Goal: Check status: Verify the current state of an ongoing process or item

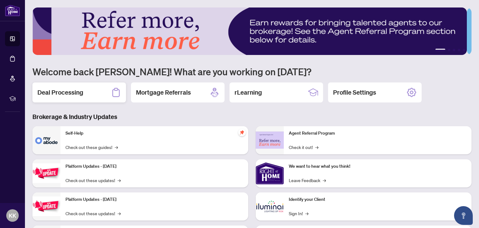
click at [62, 91] on h2 "Deal Processing" at bounding box center [60, 92] width 46 height 9
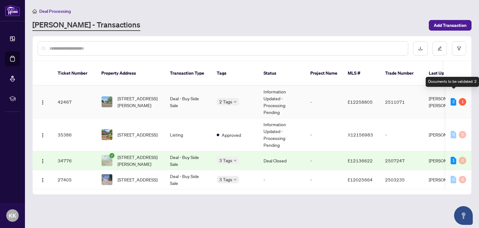
click at [453, 98] on div "2" at bounding box center [454, 101] width 6 height 7
click at [449, 94] on td "2 1" at bounding box center [459, 102] width 26 height 33
click at [271, 91] on td "Information Updated - Processing Pending" at bounding box center [282, 102] width 47 height 33
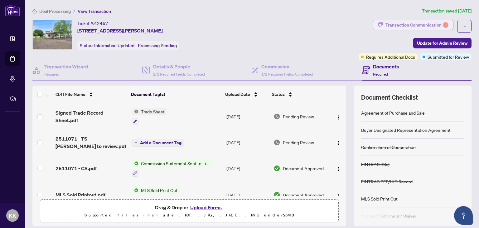
click at [431, 24] on div "Transaction Communication 1" at bounding box center [417, 25] width 63 height 10
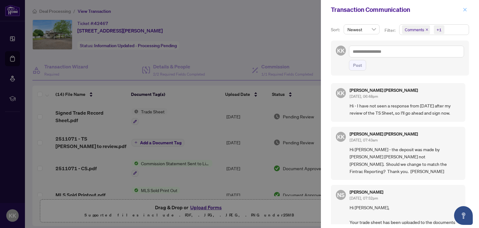
click at [466, 8] on icon "close" at bounding box center [465, 9] width 4 height 4
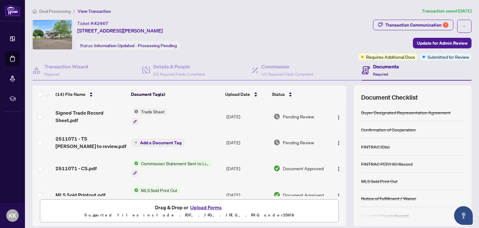
scroll to position [19, 0]
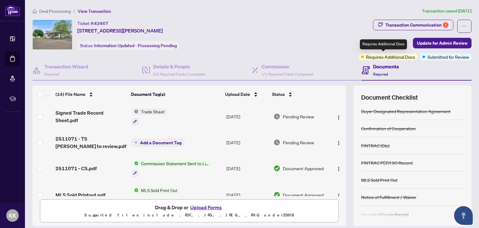
click at [382, 56] on span "Requires Additional Docs" at bounding box center [390, 56] width 49 height 7
click at [383, 49] on div "Transaction Communication 1 Update for Admin Review Requires Additional Docs Su…" at bounding box center [415, 40] width 113 height 41
click at [380, 69] on h4 "Documents" at bounding box center [386, 66] width 26 height 7
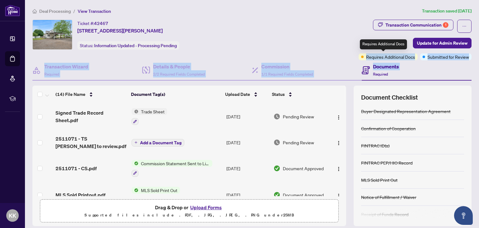
drag, startPoint x: 380, startPoint y: 69, endPoint x: 392, endPoint y: 54, distance: 18.9
click at [392, 54] on div "Ticket #: 42467 [STREET_ADDRESS][PERSON_NAME] Status: Information Updated - Pro…" at bounding box center [252, 123] width 444 height 206
click at [392, 54] on span "Requires Additional Docs" at bounding box center [390, 56] width 49 height 7
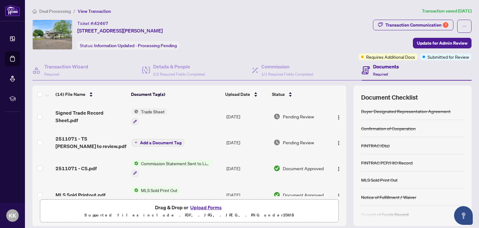
click at [311, 24] on div "Ticket #: 42467 [STREET_ADDRESS][PERSON_NAME] Status: Information Updated - Pro…" at bounding box center [194, 35] width 324 height 30
drag, startPoint x: 443, startPoint y: 59, endPoint x: 150, endPoint y: 37, distance: 294.2
click at [150, 37] on div "Ticket #: 42467 [STREET_ADDRESS][PERSON_NAME] Status: Information Updated - Pro…" at bounding box center [252, 40] width 442 height 41
click at [255, 50] on div "Ticket #: 42467 [STREET_ADDRESS][PERSON_NAME] Status: Information Updated - Pro…" at bounding box center [194, 40] width 326 height 41
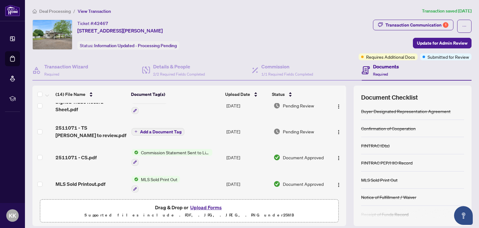
scroll to position [0, 0]
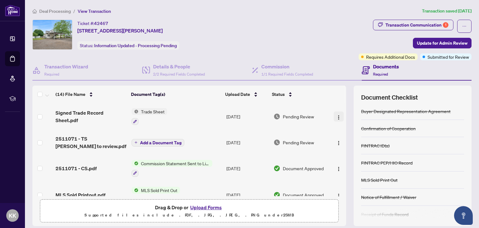
click at [335, 115] on button "button" at bounding box center [339, 116] width 10 height 10
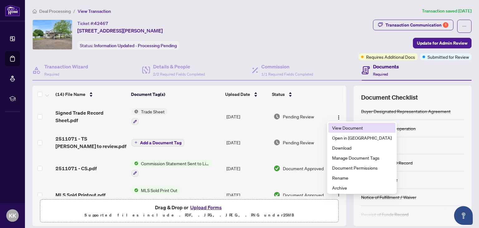
click at [345, 129] on span "View Document" at bounding box center [362, 127] width 60 height 7
